Goal: Navigation & Orientation: Find specific page/section

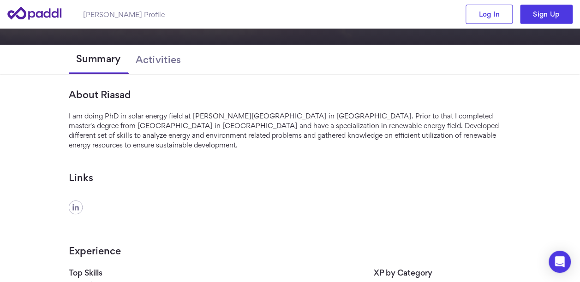
scroll to position [27, 0]
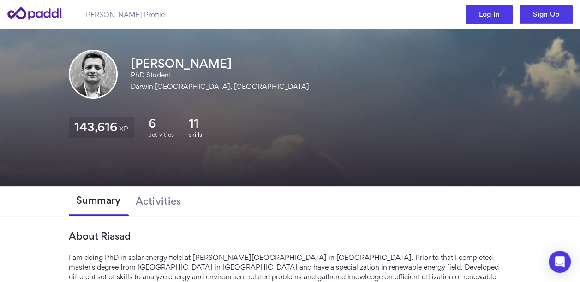
click at [491, 12] on link "Log In" at bounding box center [488, 14] width 47 height 19
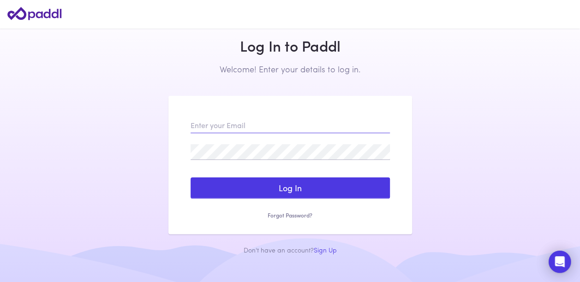
click at [254, 122] on input "email" at bounding box center [289, 126] width 199 height 16
type input "[EMAIL_ADDRESS][DOMAIN_NAME]"
click at [190, 178] on button "Log In" at bounding box center [289, 188] width 199 height 21
